Goal: Navigation & Orientation: Find specific page/section

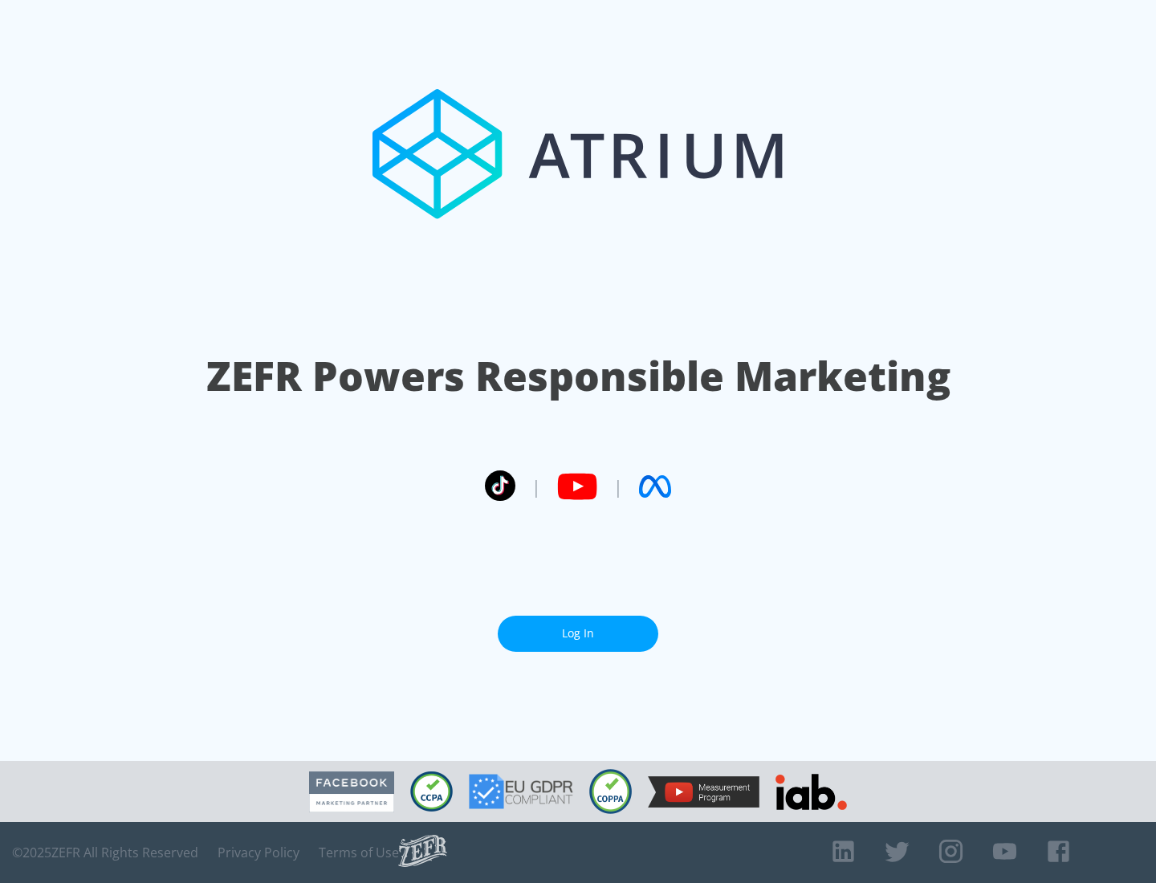
click at [578, 633] on link "Log In" at bounding box center [578, 634] width 161 height 36
